Goal: Find specific page/section: Find specific page/section

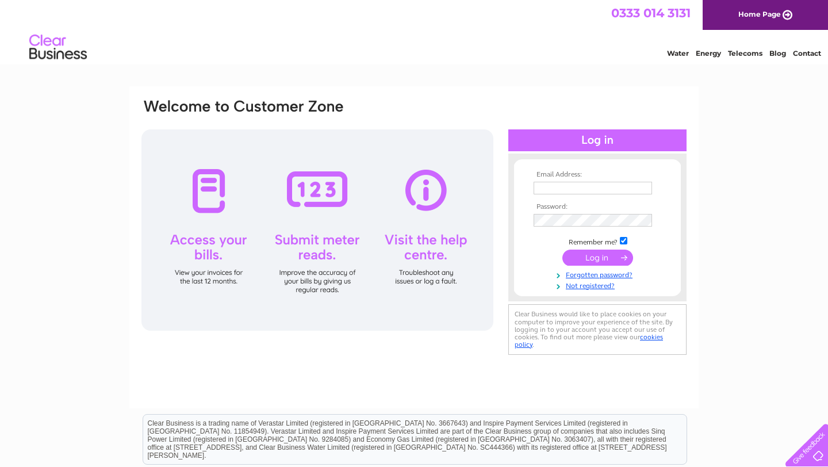
type input "[EMAIL_ADDRESS][DOMAIN_NAME]"
click at [607, 255] on input "submit" at bounding box center [597, 259] width 71 height 16
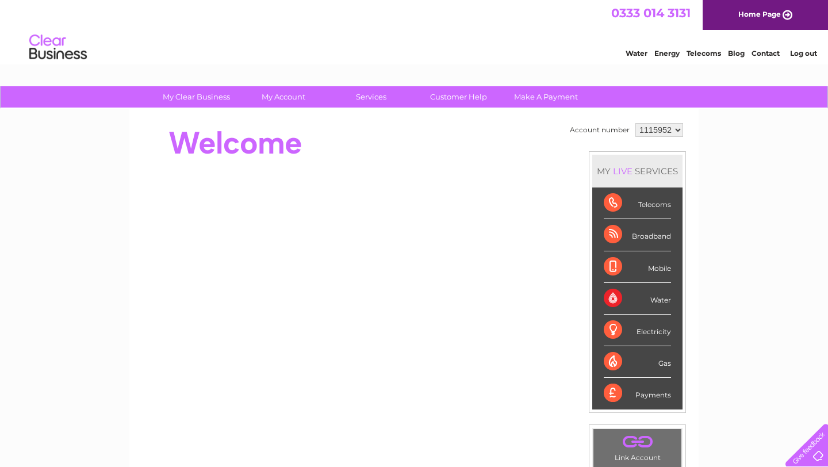
click at [764, 52] on link "Contact" at bounding box center [765, 53] width 28 height 9
click at [771, 149] on div "My Clear Business Login Details My Details My Preferences Link Account My Accou…" at bounding box center [414, 409] width 828 height 646
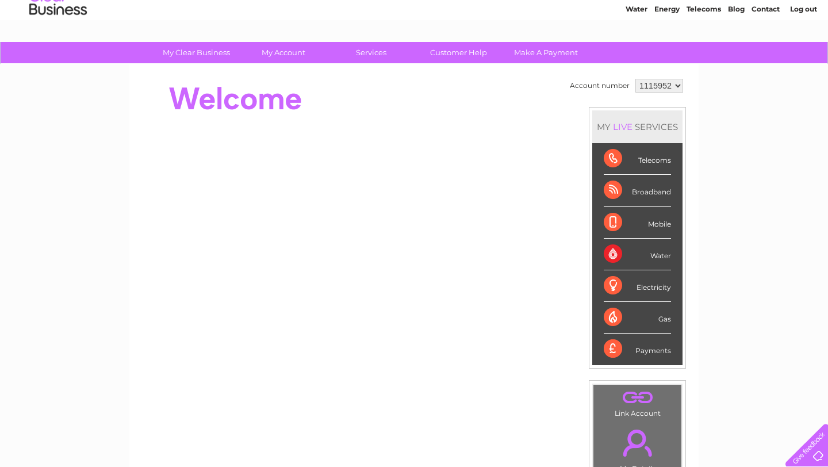
scroll to position [46, 0]
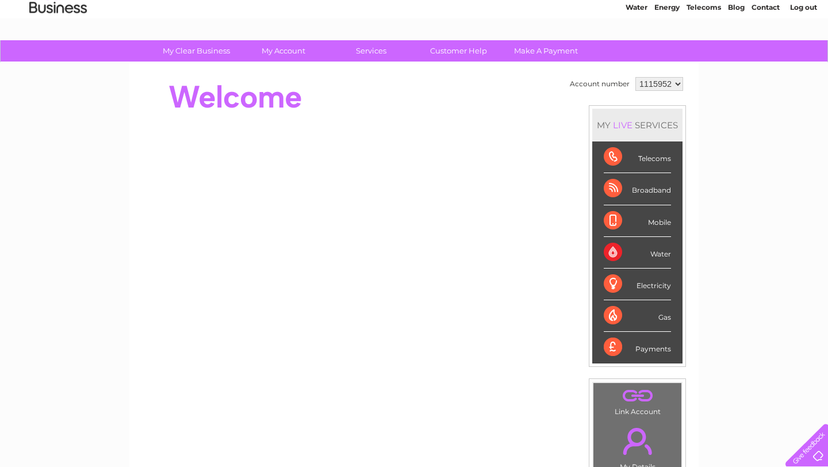
click at [771, 149] on div "My Clear Business Login Details My Details My Preferences Link Account My Accou…" at bounding box center [414, 363] width 828 height 646
